Goal: Book appointment/travel/reservation

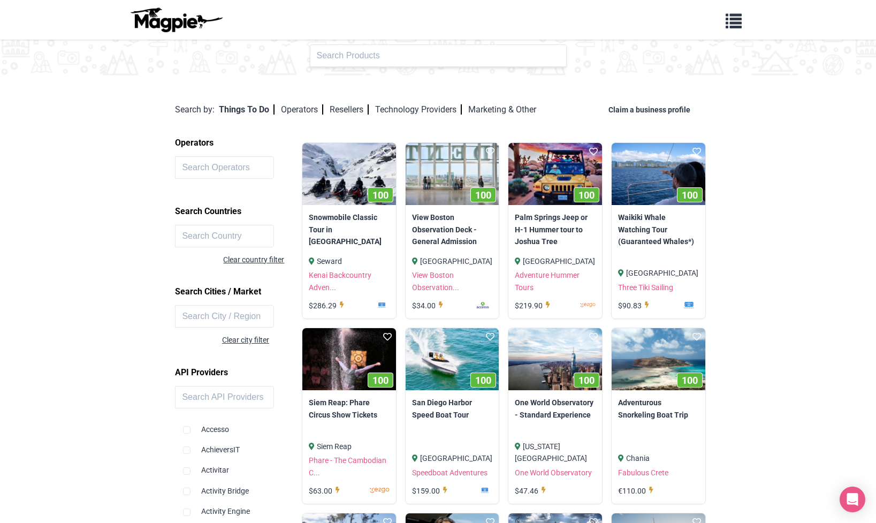
scroll to position [45, 0]
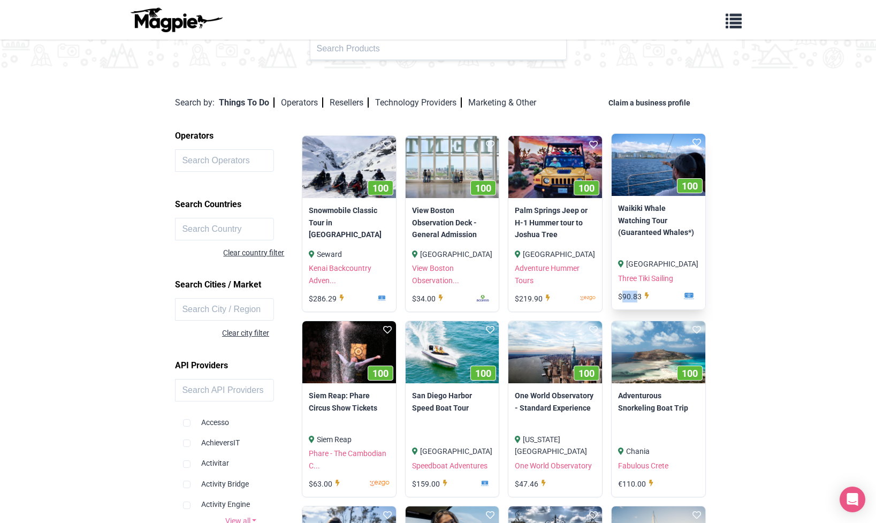
drag, startPoint x: 635, startPoint y: 295, endPoint x: 620, endPoint y: 296, distance: 15.5
click at [620, 296] on div "$90.83" at bounding box center [635, 296] width 34 height 12
click at [649, 216] on link "Waikiki Whale Watching Tour (Guaranteed Whales*)" at bounding box center [658, 220] width 81 height 36
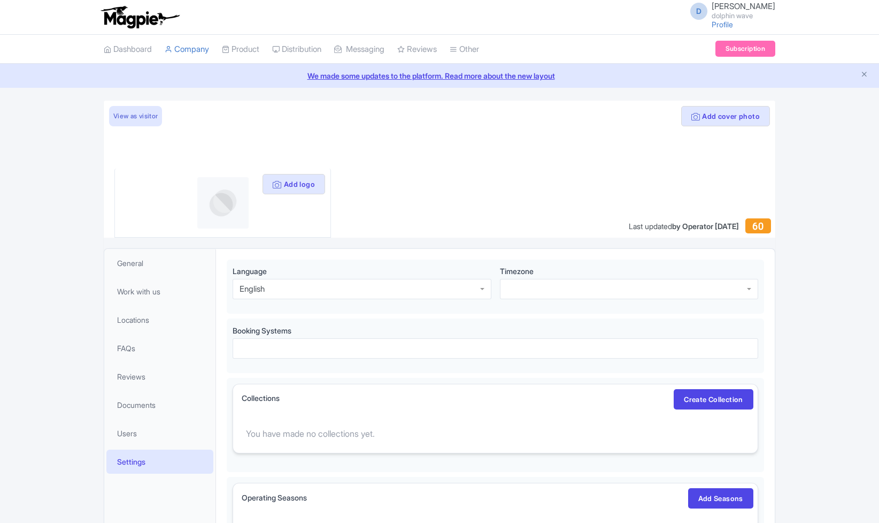
scroll to position [28, 0]
